Goal: Share content

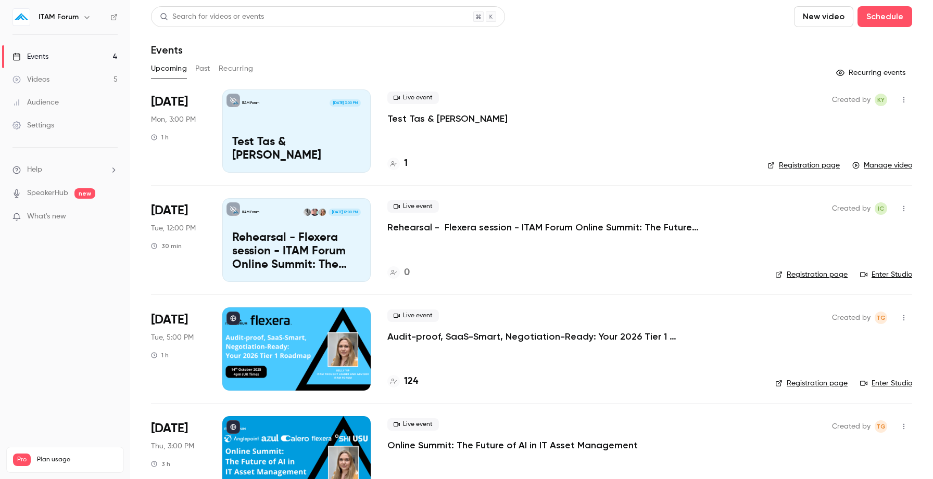
scroll to position [39, 0]
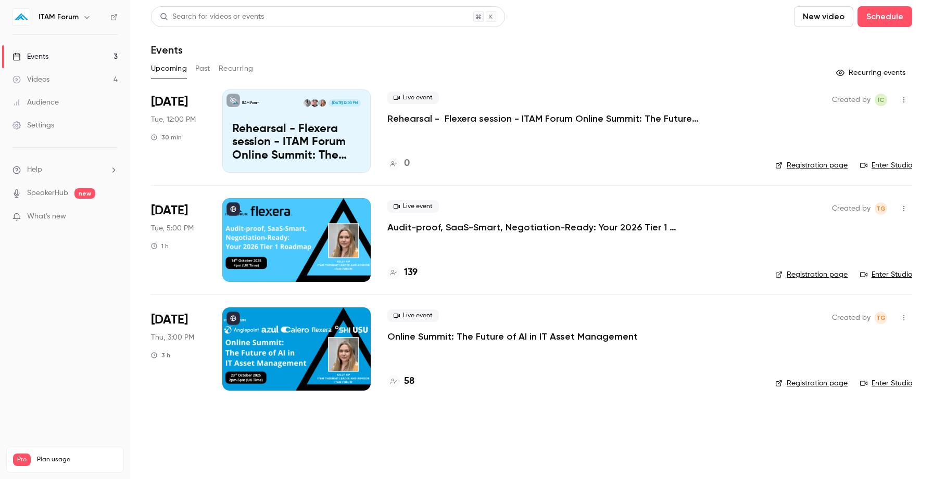
click at [537, 228] on p "Audit-proof, SaaS-Smart, Negotiation-Ready: Your 2026 Tier 1 Roadmap" at bounding box center [543, 227] width 312 height 12
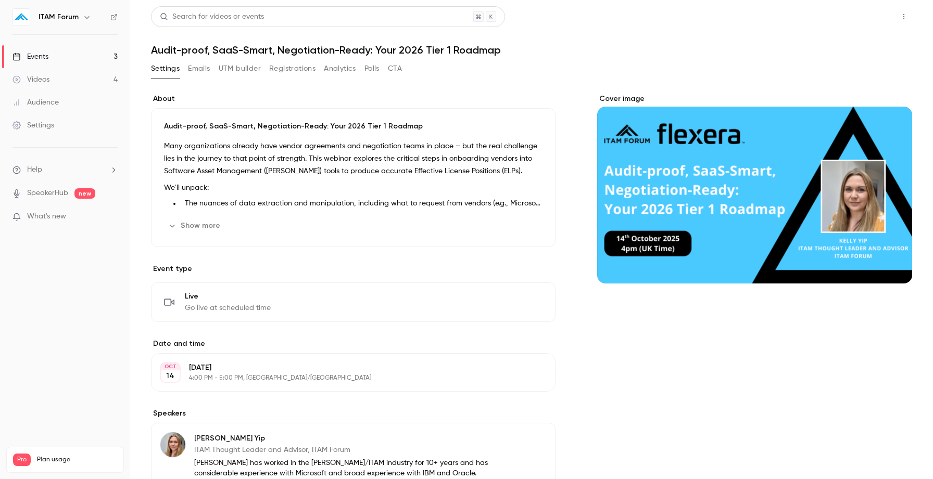
click at [879, 20] on button "Share" at bounding box center [866, 16] width 41 height 21
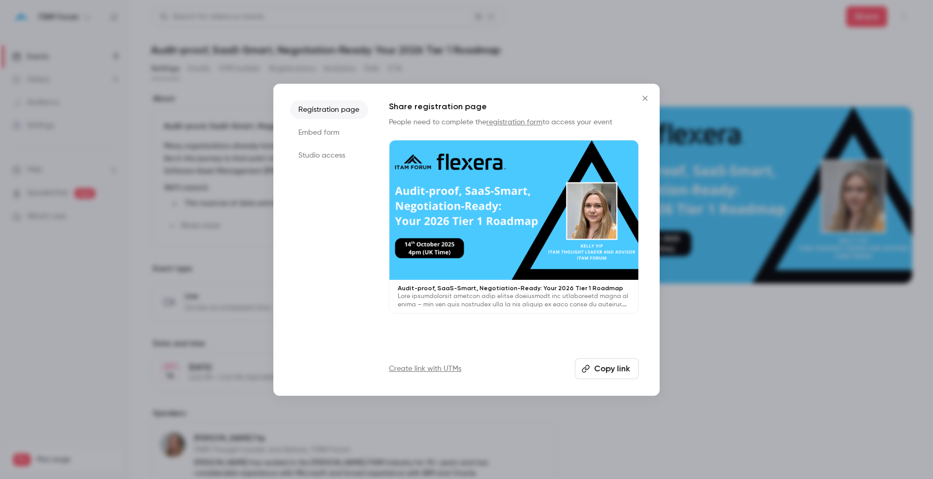
click at [331, 161] on li "Studio access" at bounding box center [329, 155] width 78 height 19
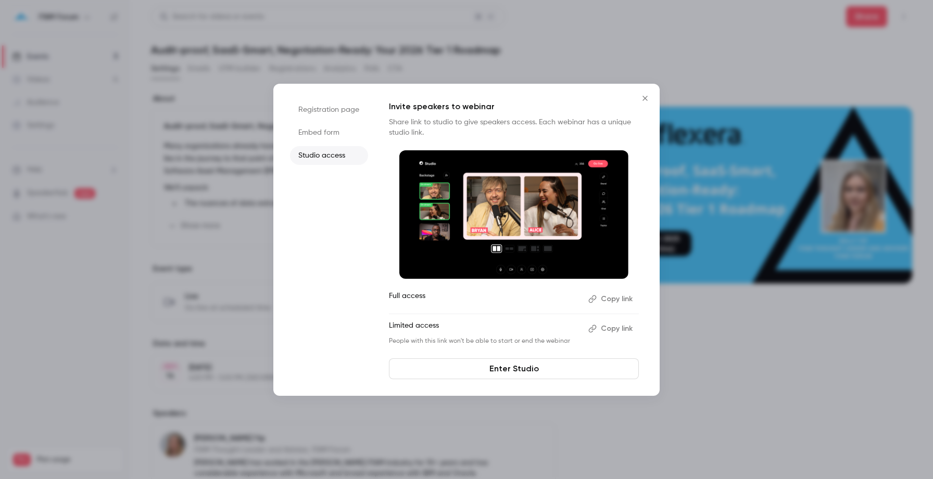
click at [645, 99] on icon "Close" at bounding box center [644, 98] width 12 height 8
